Goal: Information Seeking & Learning: Learn about a topic

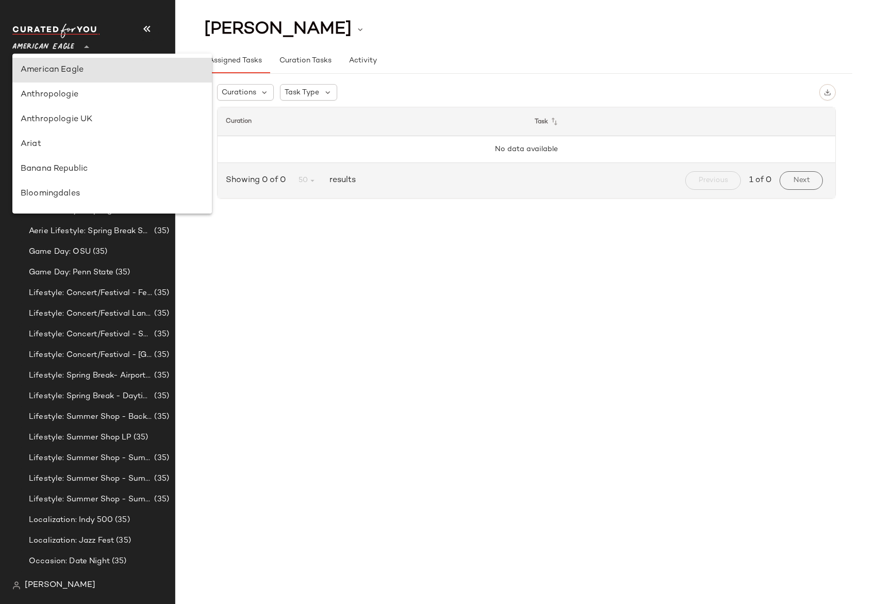
click at [61, 41] on span "American Eagle" at bounding box center [43, 44] width 62 height 19
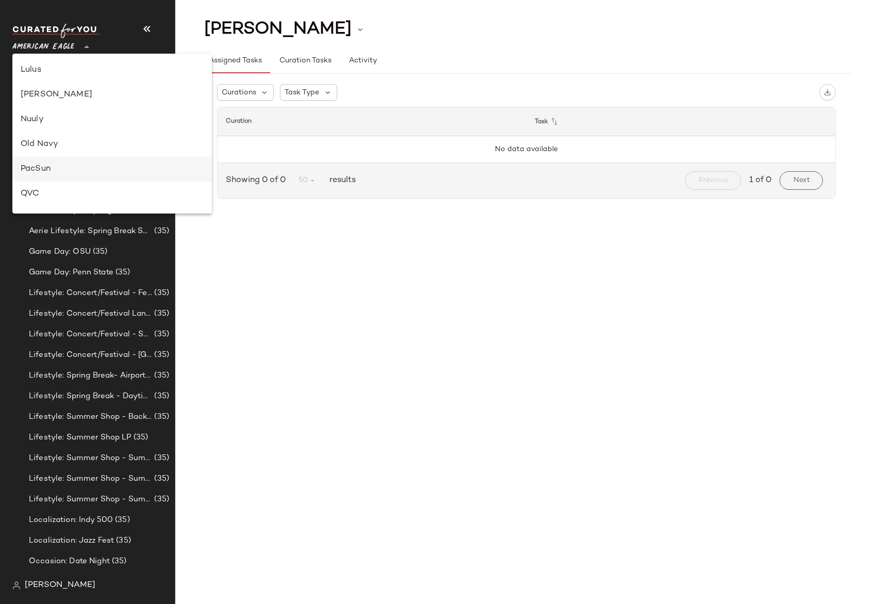
scroll to position [495, 0]
click at [75, 142] on div "Rue La La" at bounding box center [112, 144] width 183 height 12
type input "**"
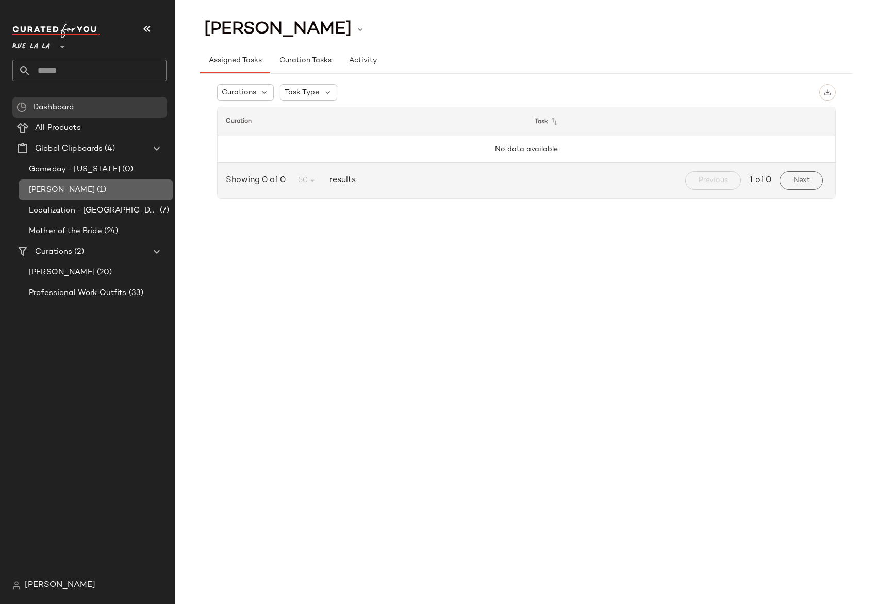
click at [95, 193] on span "(1)" at bounding box center [100, 190] width 11 height 12
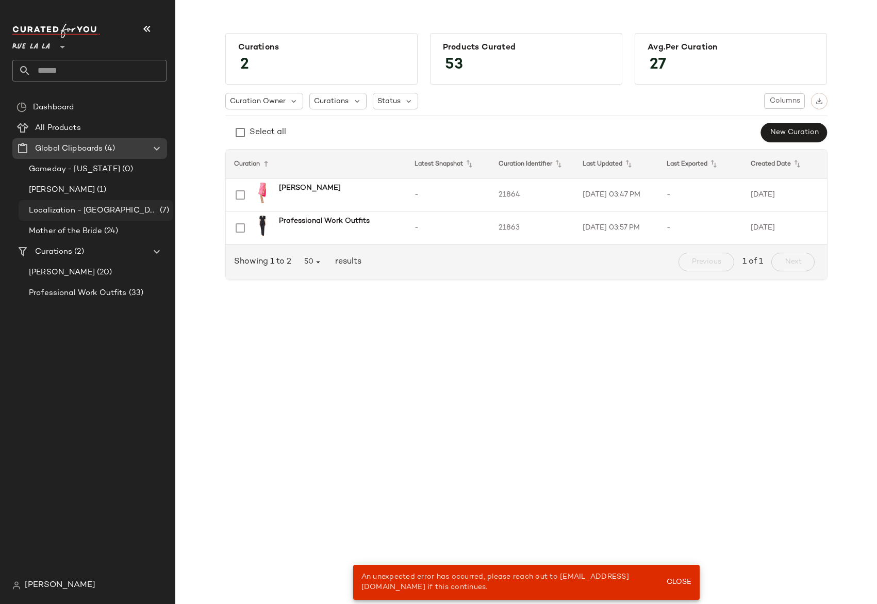
click at [122, 211] on span "Localization - [GEOGRAPHIC_DATA]" at bounding box center [93, 211] width 129 height 12
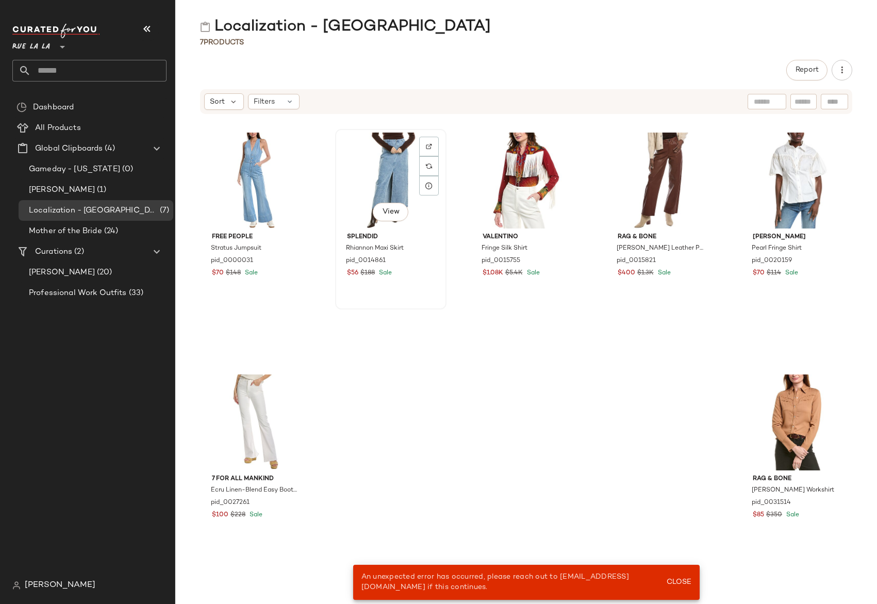
click at [385, 165] on div "View" at bounding box center [391, 180] width 104 height 96
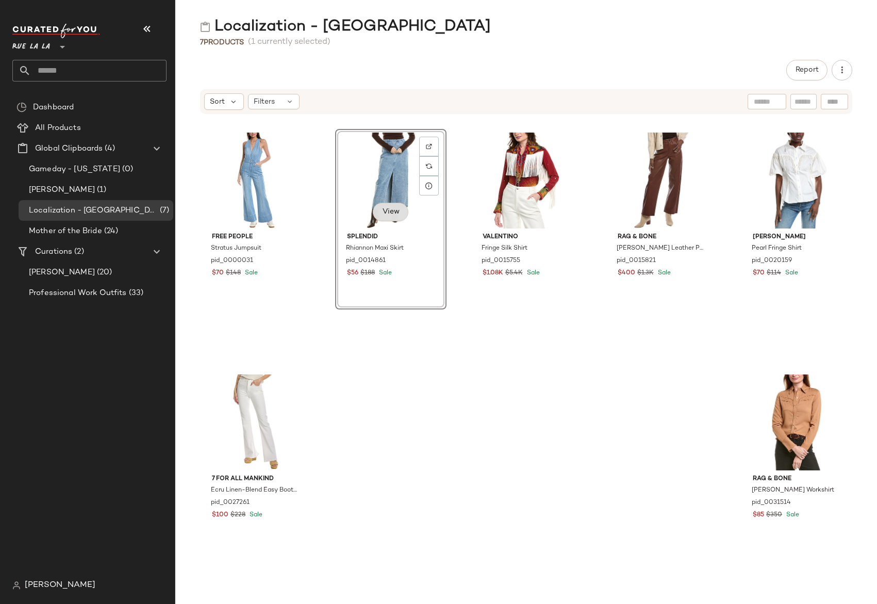
click at [388, 210] on span "View" at bounding box center [390, 212] width 18 height 8
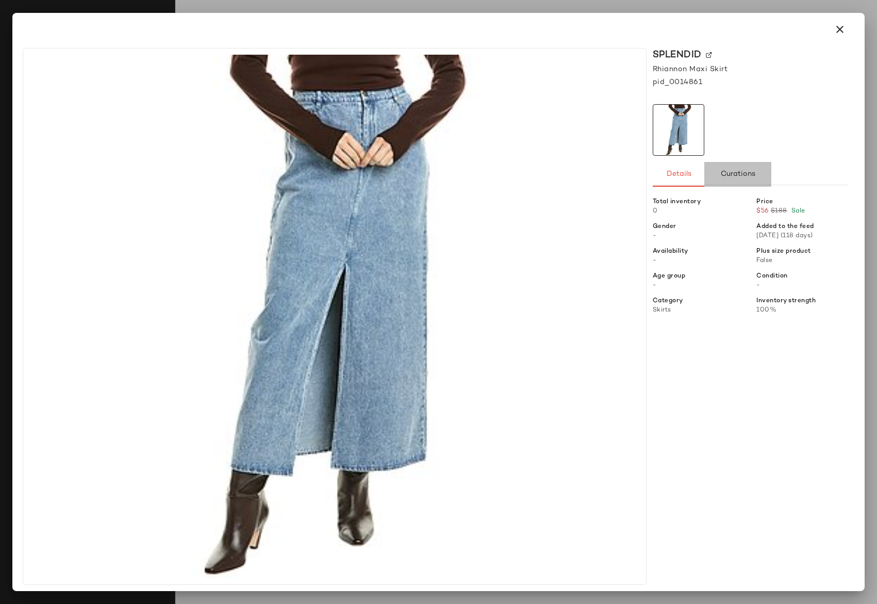
click at [739, 174] on span "Curations" at bounding box center [737, 174] width 35 height 8
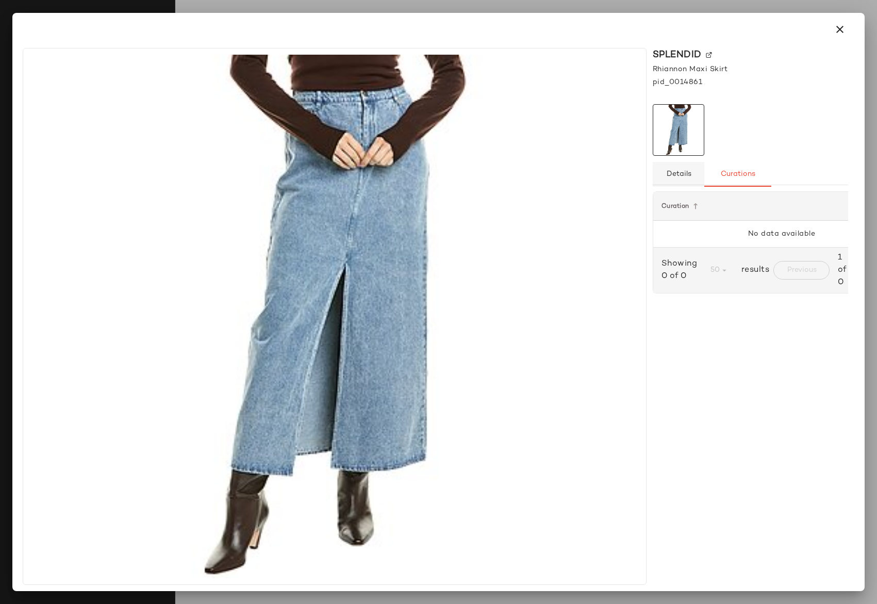
click at [689, 174] on span "Details" at bounding box center [677, 174] width 25 height 8
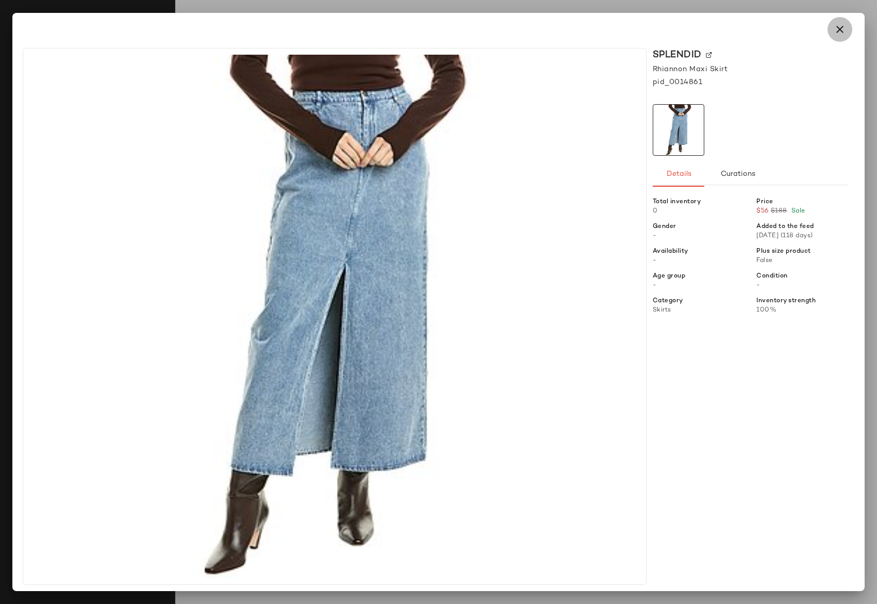
click at [844, 25] on icon "button" at bounding box center [839, 29] width 12 height 12
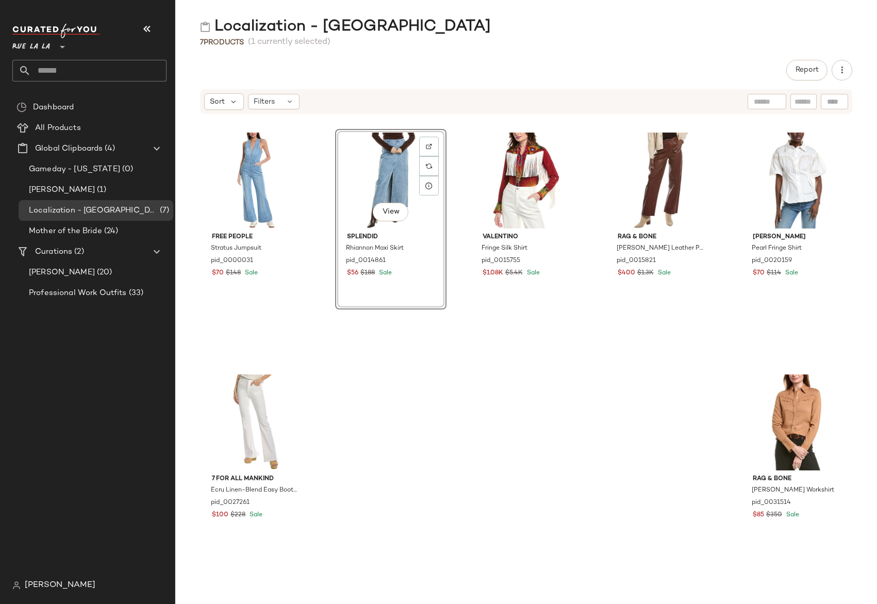
click at [544, 338] on div "Valentino Fringe Silk Shirt pid_0015755 $1.08K $5.4K Sale" at bounding box center [526, 245] width 111 height 233
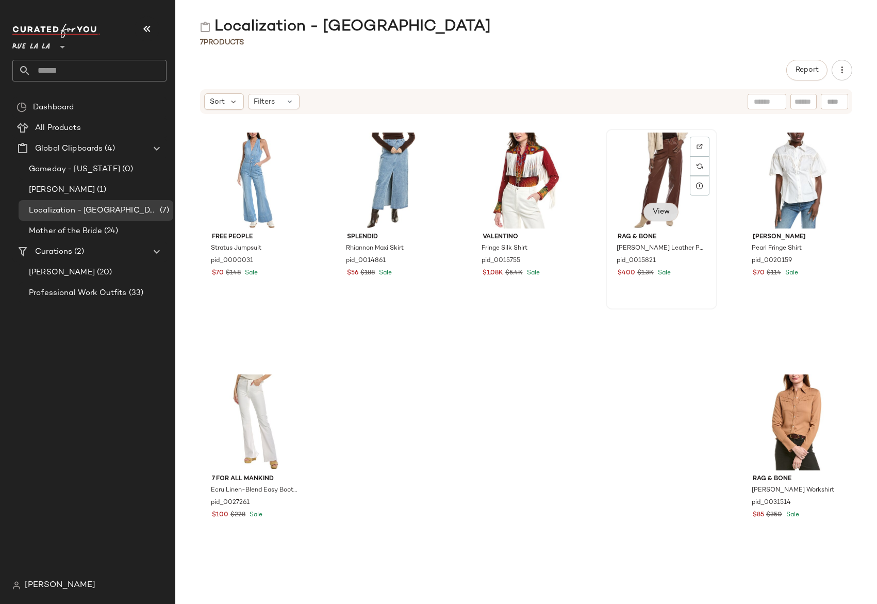
click at [652, 215] on span "View" at bounding box center [661, 212] width 18 height 8
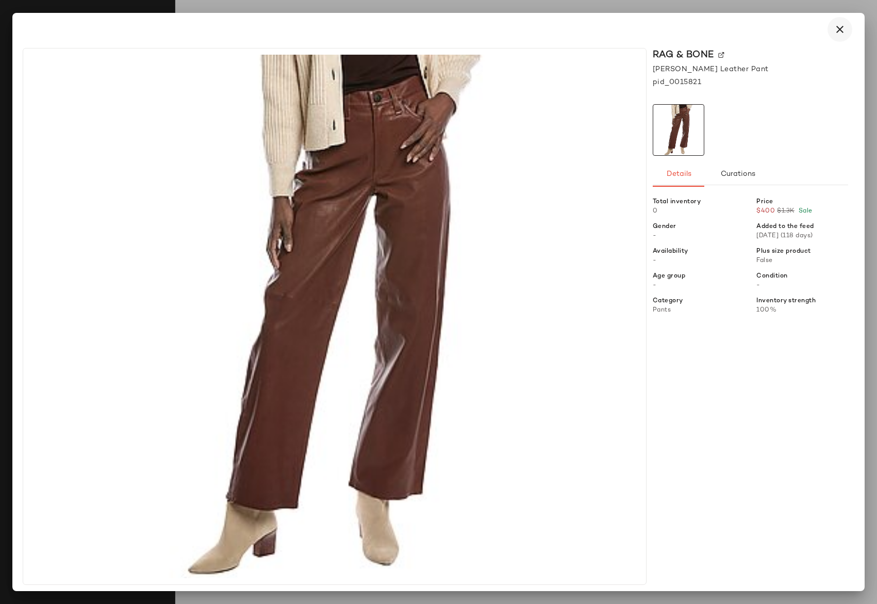
click at [839, 29] on icon "button" at bounding box center [839, 29] width 12 height 12
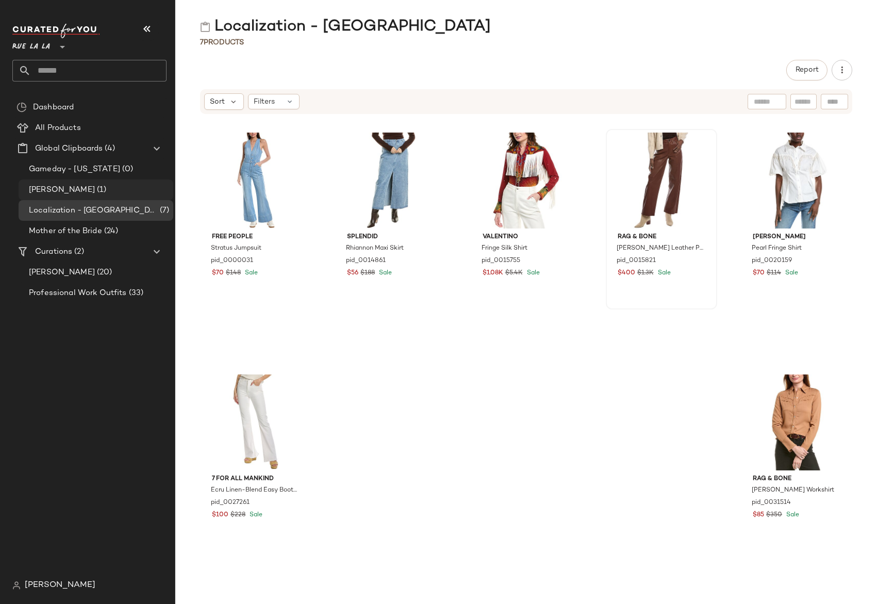
click at [88, 197] on div "[PERSON_NAME] (1)" at bounding box center [96, 189] width 155 height 21
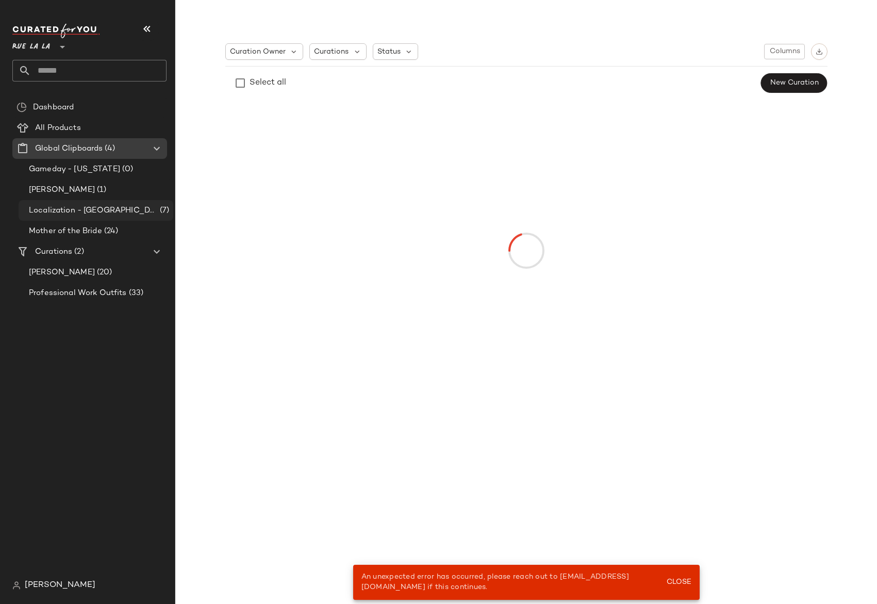
click at [88, 208] on span "Localization - [GEOGRAPHIC_DATA]" at bounding box center [93, 211] width 129 height 12
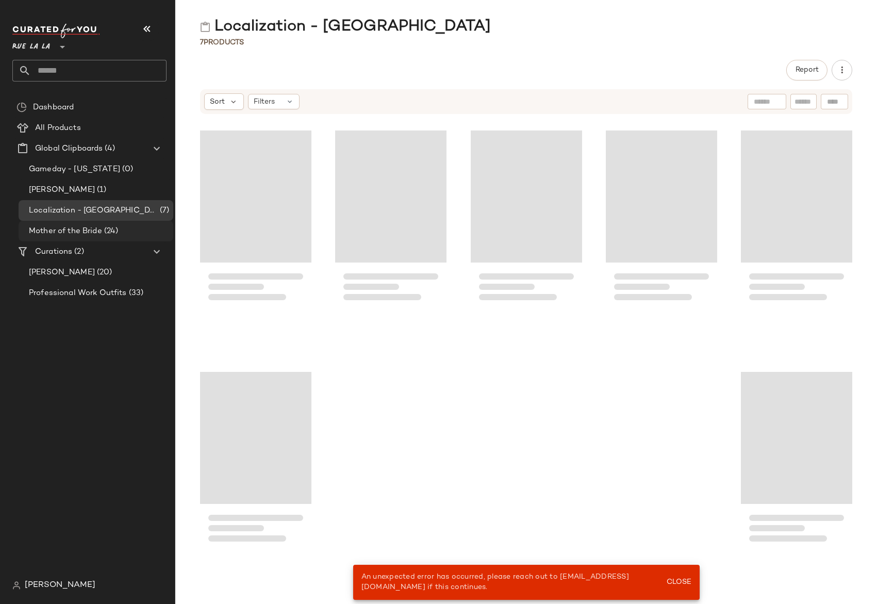
click at [84, 230] on span "Mother of the Bride" at bounding box center [65, 231] width 73 height 12
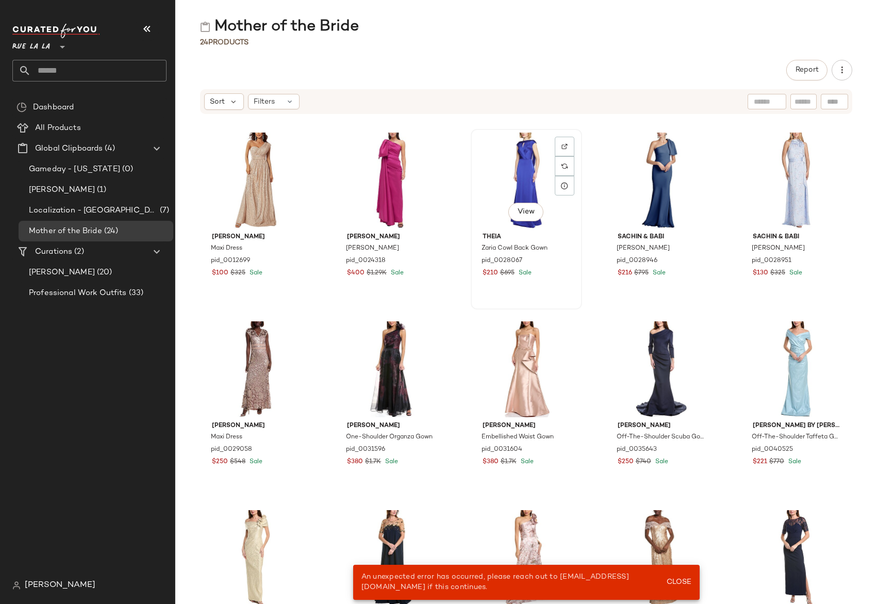
click at [524, 164] on div "View" at bounding box center [526, 180] width 104 height 96
click at [561, 187] on icon at bounding box center [564, 185] width 8 height 8
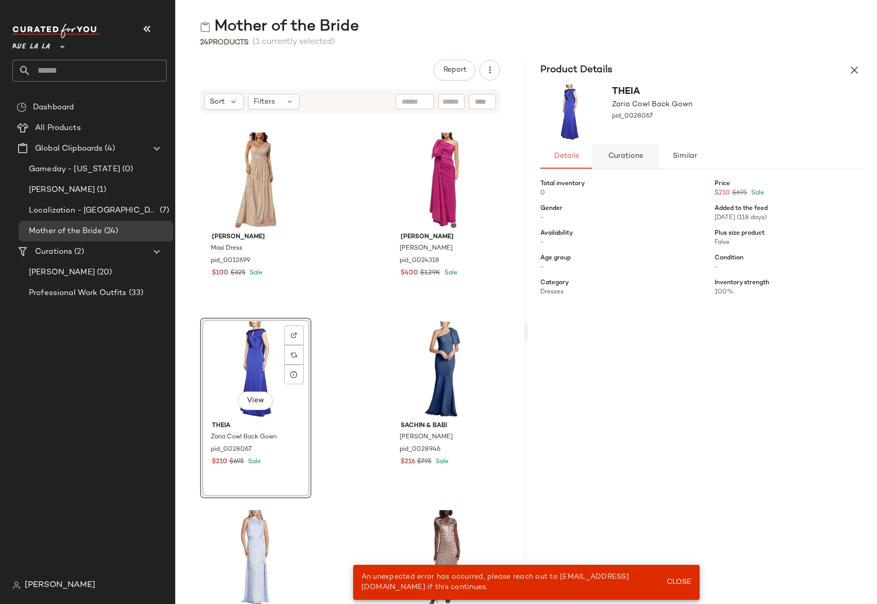
click at [626, 160] on span "Curations" at bounding box center [624, 156] width 35 height 8
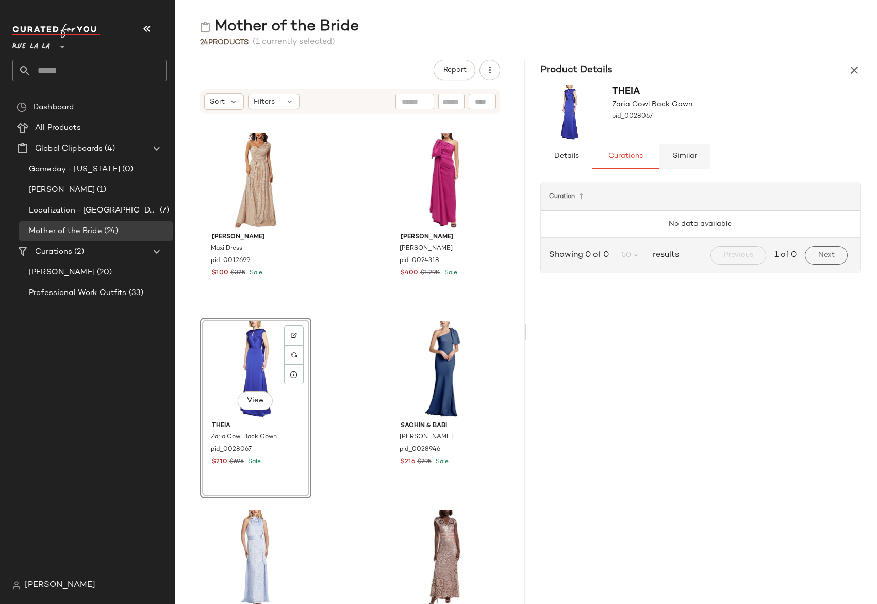
click at [695, 159] on span "Similar" at bounding box center [684, 156] width 25 height 8
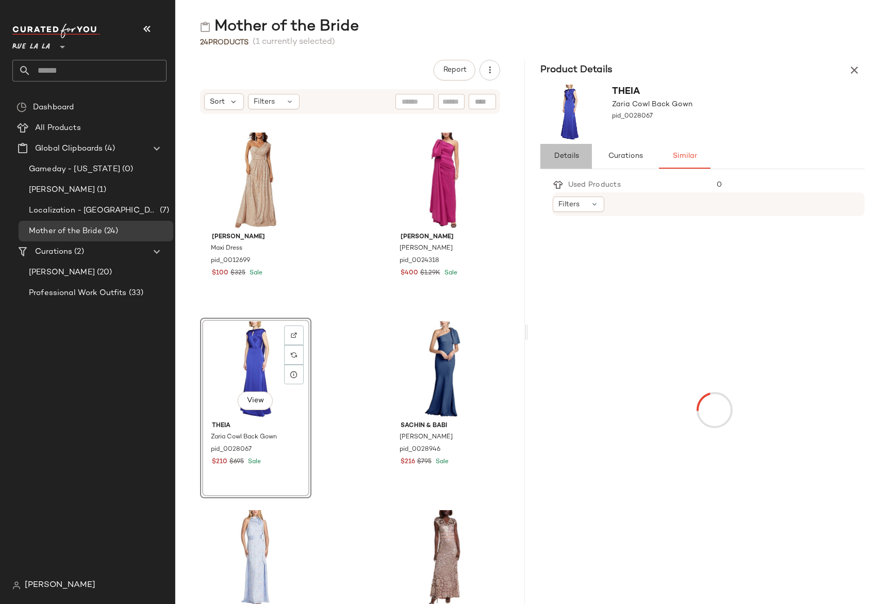
click at [572, 153] on span "Details" at bounding box center [565, 156] width 25 height 8
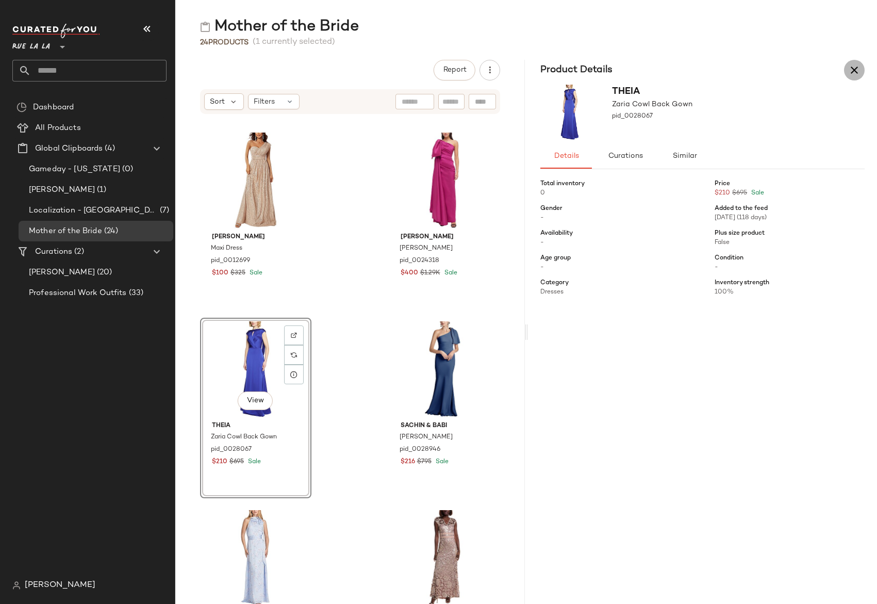
click at [850, 67] on icon "button" at bounding box center [854, 70] width 12 height 12
